Goal: Task Accomplishment & Management: Complete application form

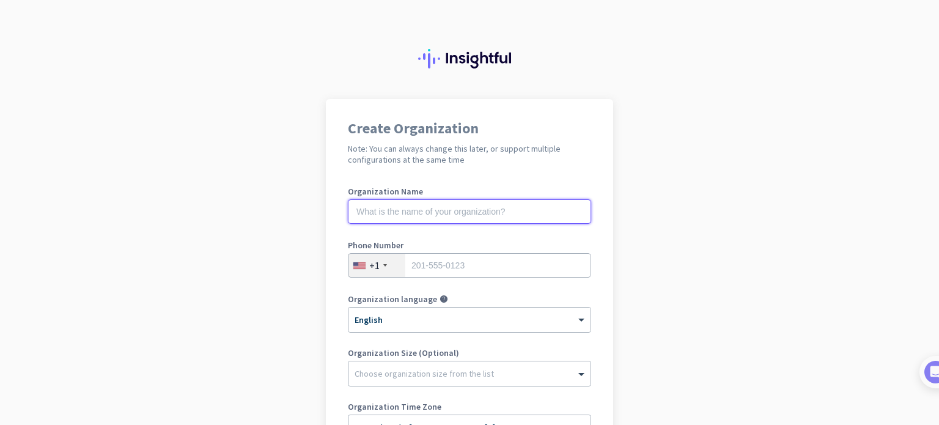
click at [402, 214] on input "text" at bounding box center [469, 211] width 243 height 24
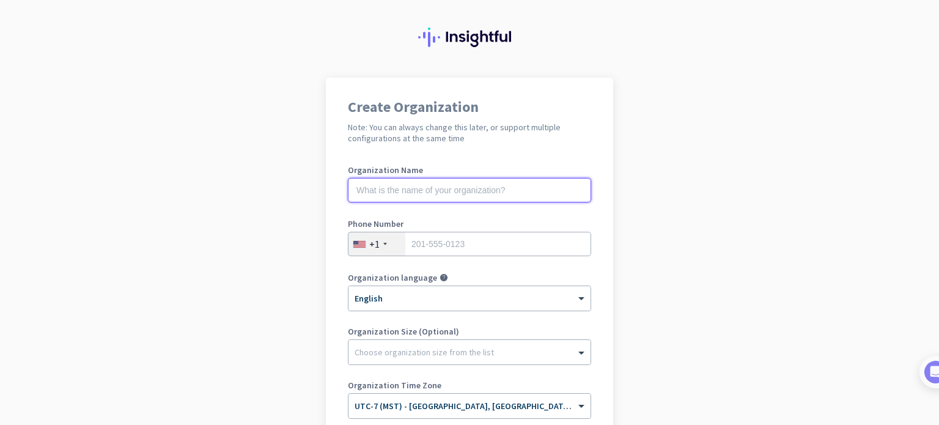
scroll to position [20, 0]
type input "Mercor"
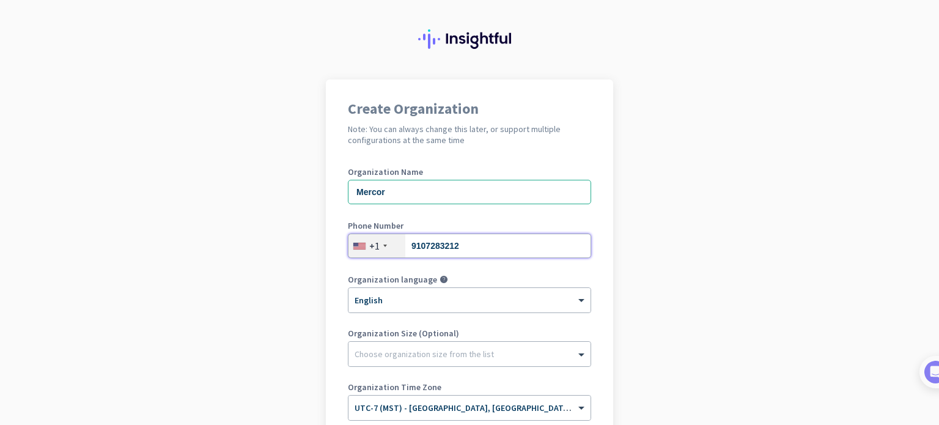
type input "9107283212"
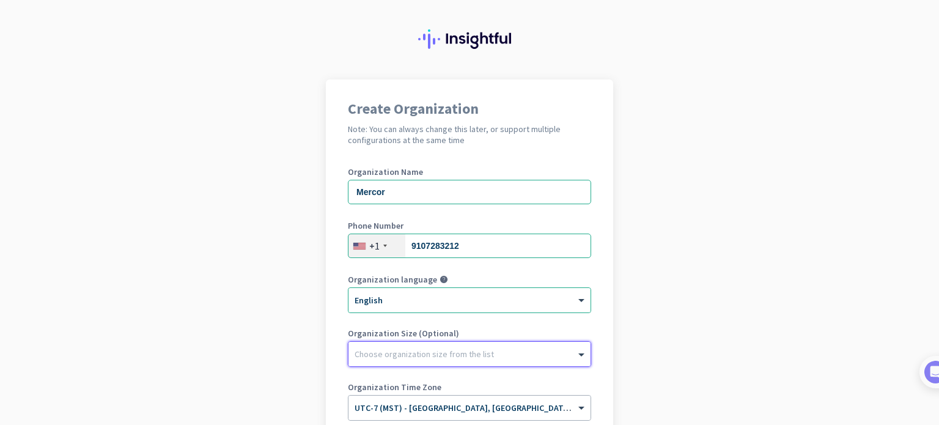
scroll to position [203, 0]
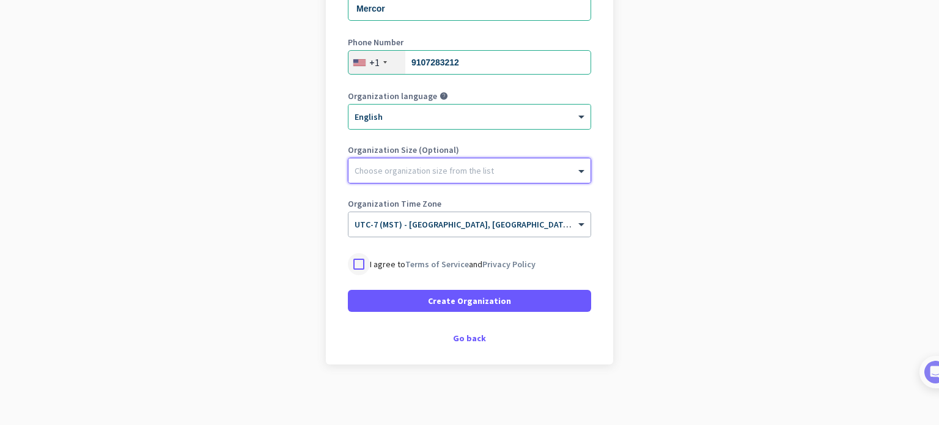
click at [362, 263] on div at bounding box center [359, 264] width 22 height 22
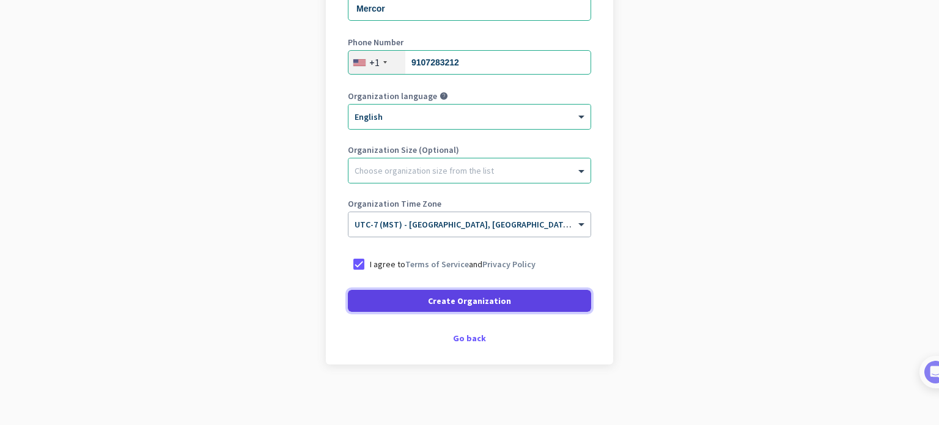
click at [418, 300] on span at bounding box center [469, 300] width 243 height 29
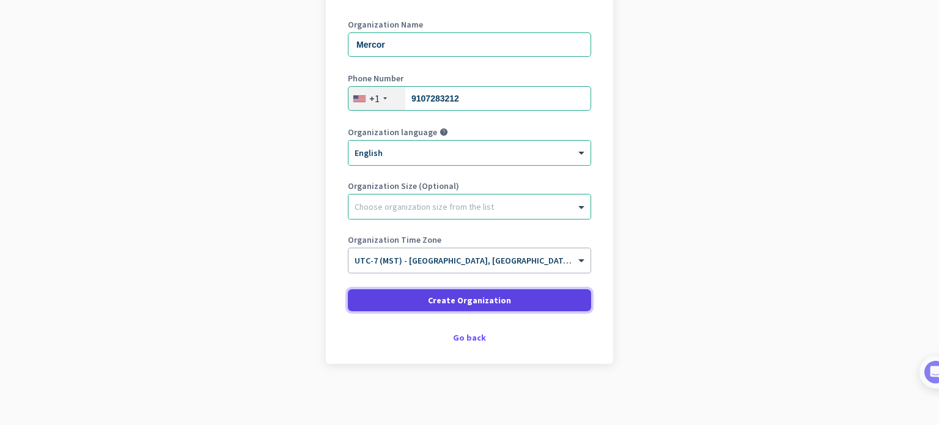
scroll to position [166, 0]
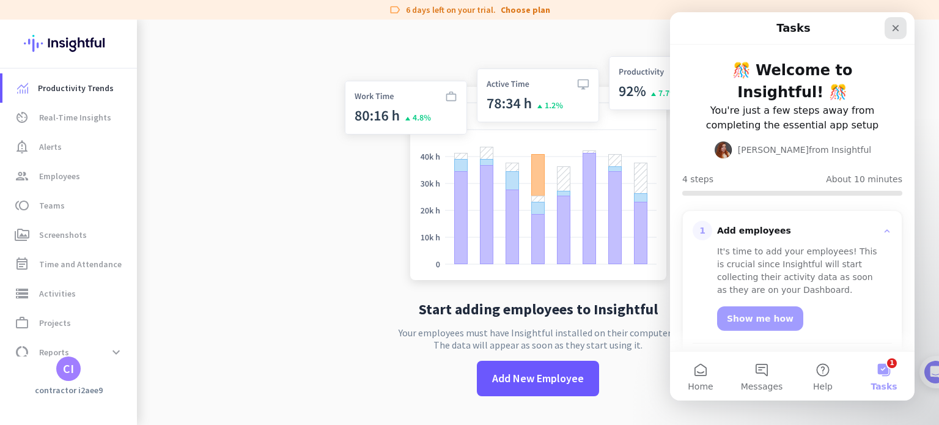
click at [892, 27] on icon "Close" at bounding box center [895, 28] width 10 height 10
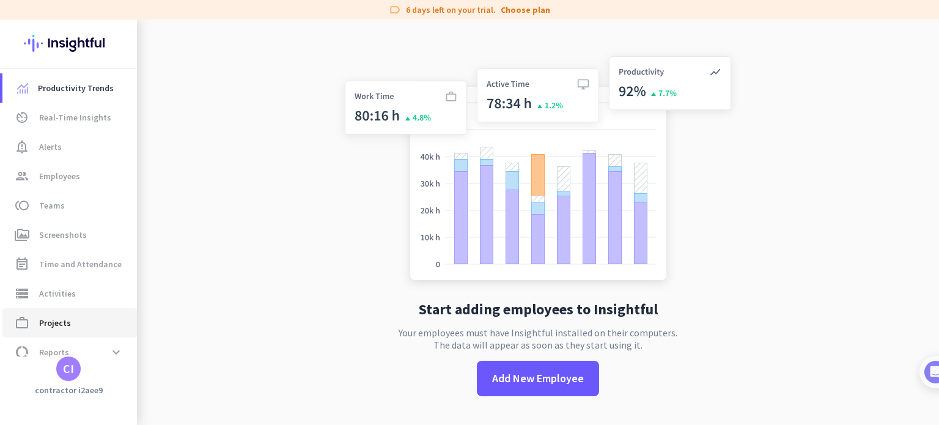
click at [51, 326] on span "Projects" at bounding box center [55, 322] width 32 height 15
